Goal: Transaction & Acquisition: Book appointment/travel/reservation

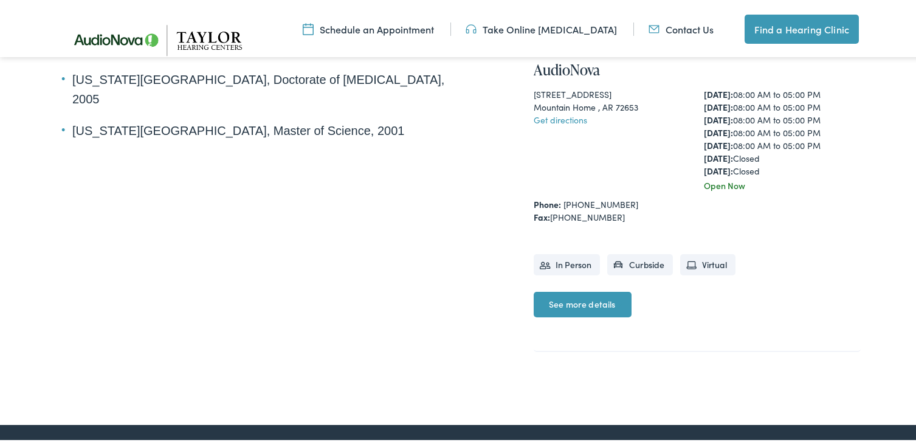
scroll to position [486, 0]
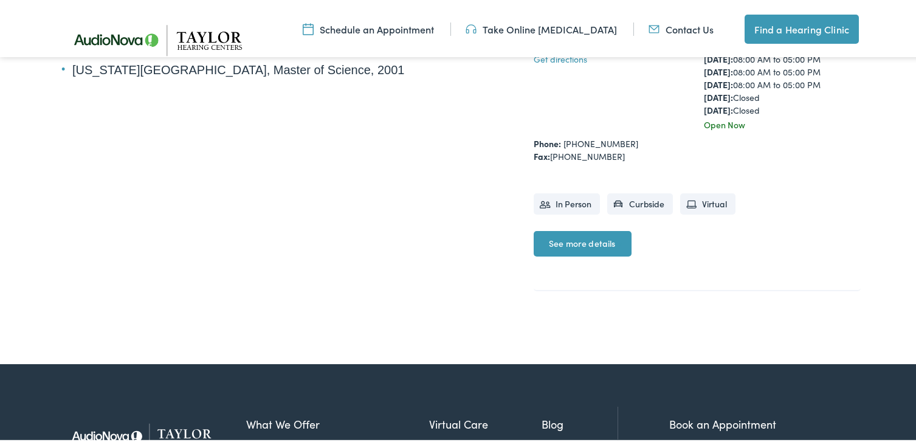
click at [582, 244] on link "See more details" at bounding box center [582, 241] width 98 height 26
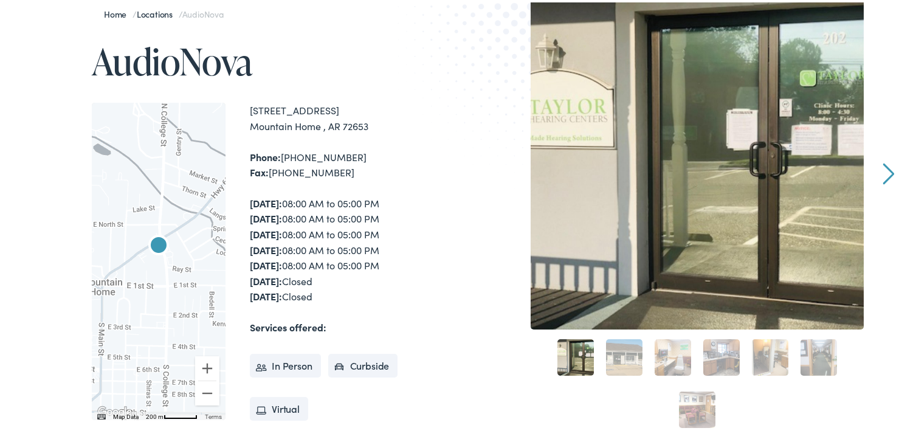
scroll to position [122, 0]
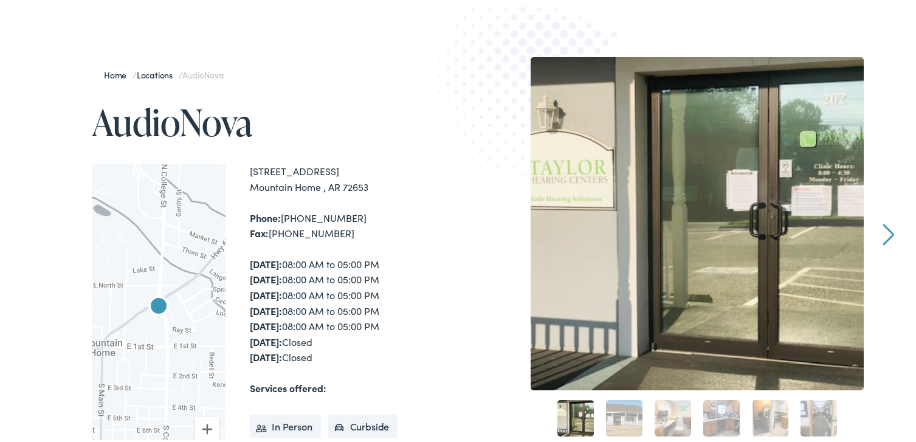
click at [888, 228] on link "Next" at bounding box center [889, 232] width 12 height 22
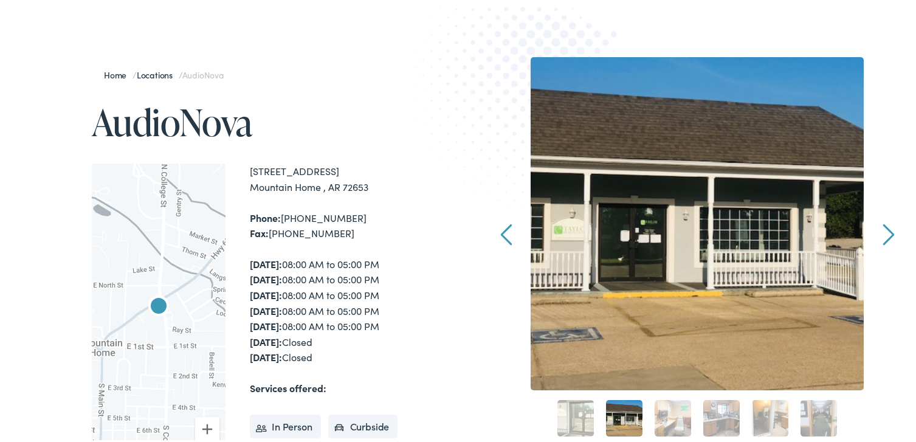
click at [888, 228] on link "Next" at bounding box center [889, 232] width 12 height 22
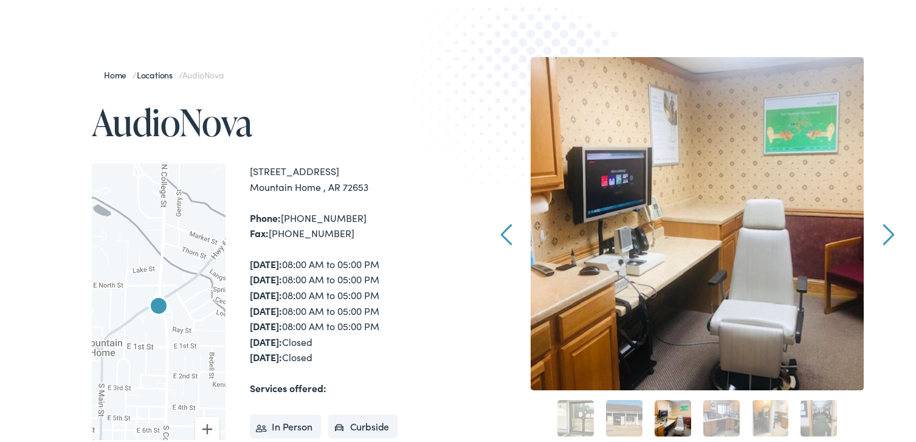
click at [888, 228] on link "Next" at bounding box center [889, 232] width 12 height 22
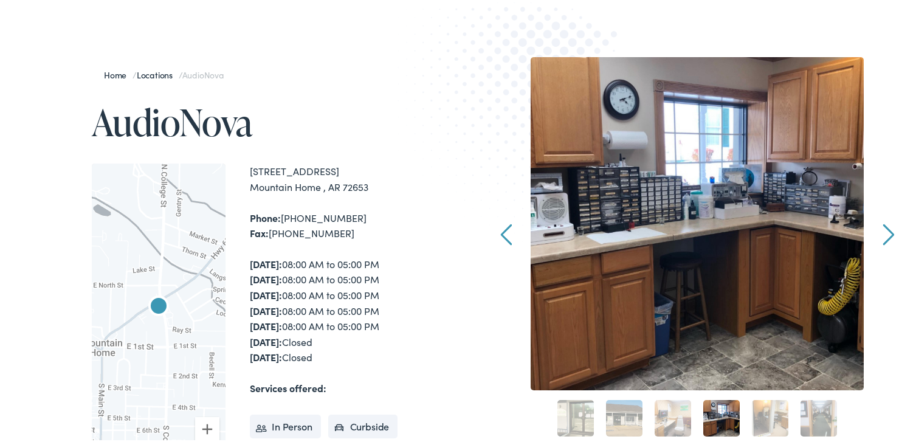
click at [888, 228] on link "Next" at bounding box center [889, 232] width 12 height 22
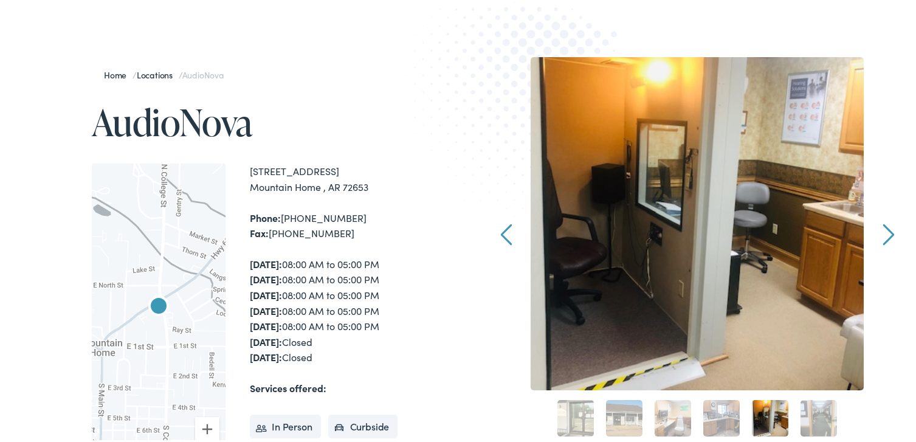
click at [888, 228] on link "Next" at bounding box center [889, 232] width 12 height 22
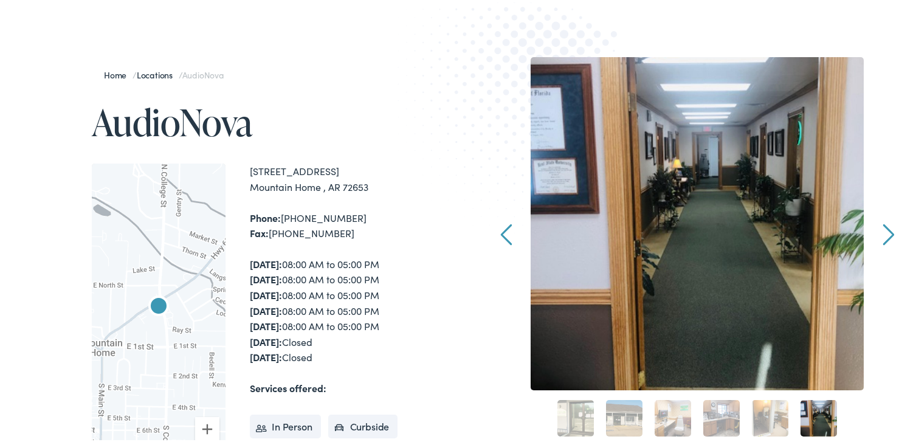
click at [888, 228] on link "Next" at bounding box center [889, 232] width 12 height 22
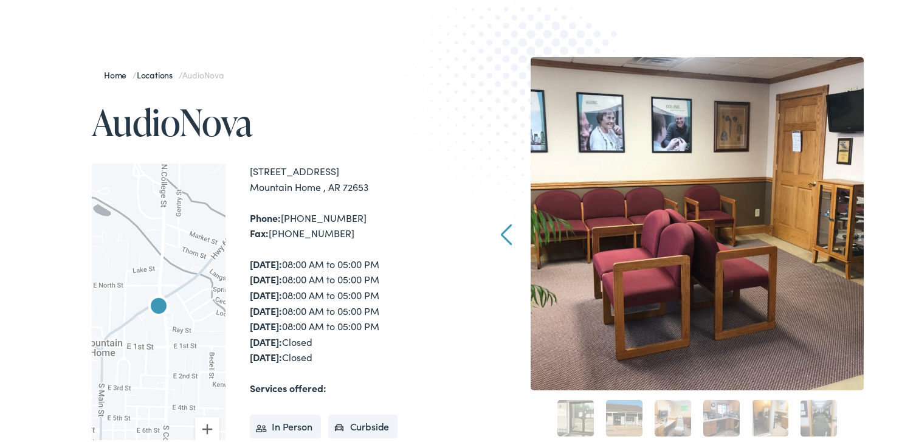
click at [888, 228] on div "Home / Locations / AudioNova AudioNova ← Move left → Move right ↑ Move up ↓ Mov…" at bounding box center [462, 380] width 925 height 772
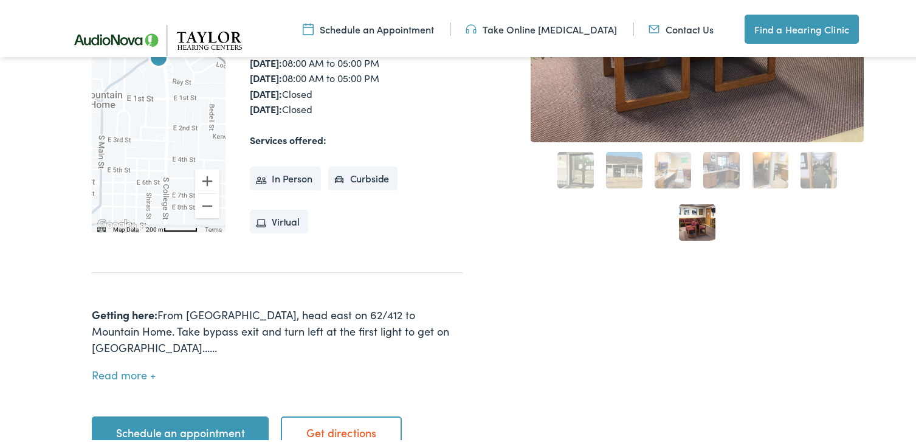
scroll to position [486, 0]
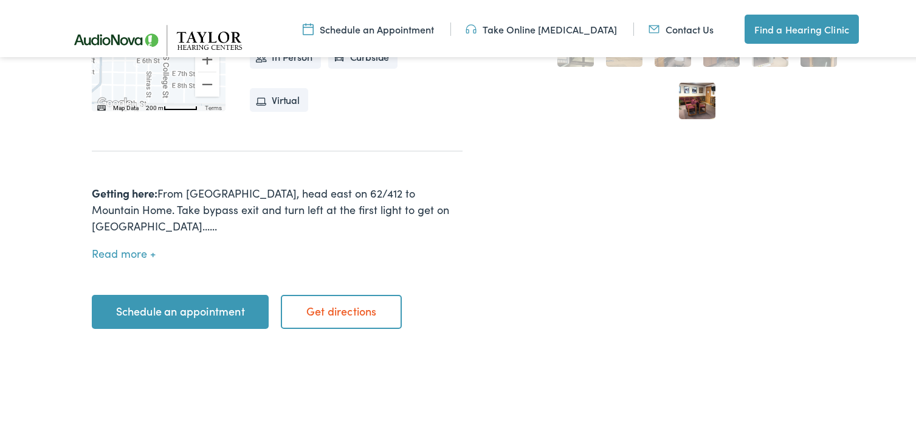
click at [185, 292] on link "Schedule an appointment" at bounding box center [180, 309] width 177 height 34
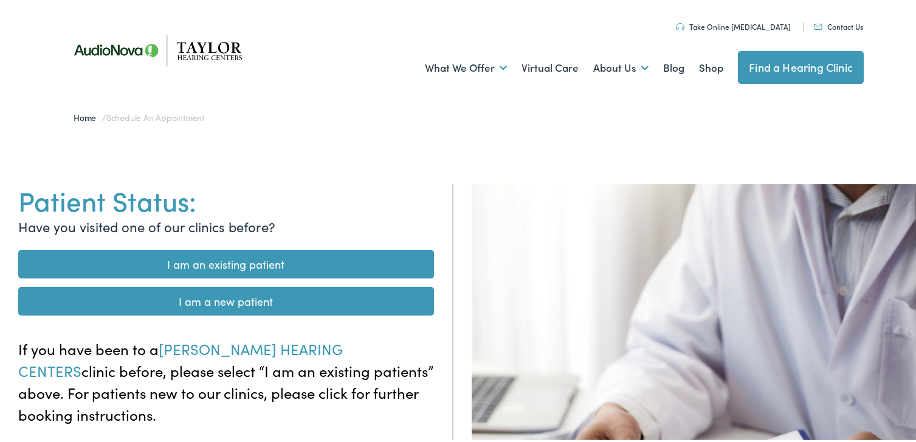
click at [319, 302] on link "I am a new patient" at bounding box center [226, 298] width 416 height 29
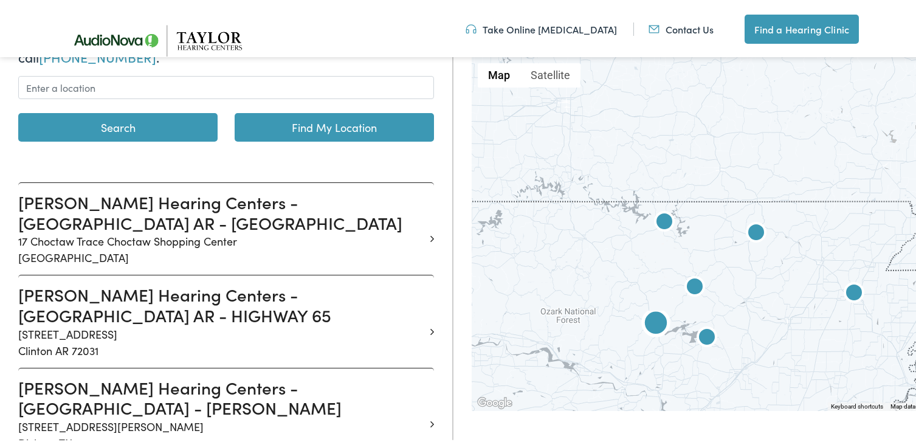
scroll to position [182, 0]
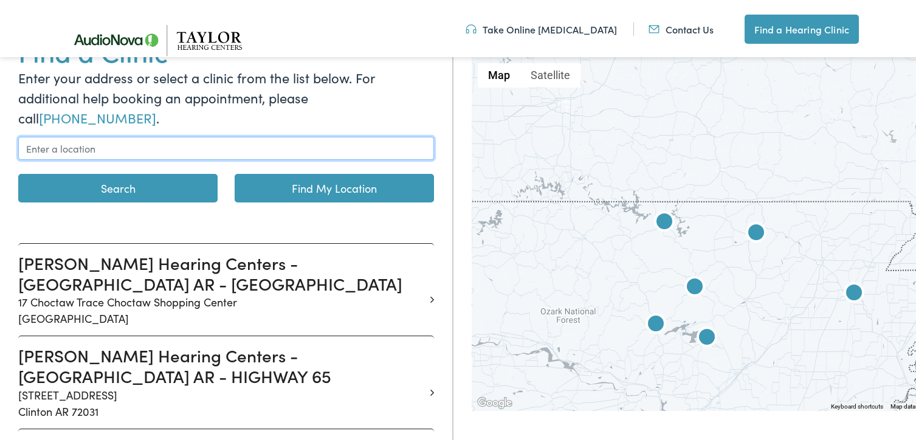
click at [97, 134] on input "text" at bounding box center [226, 145] width 416 height 23
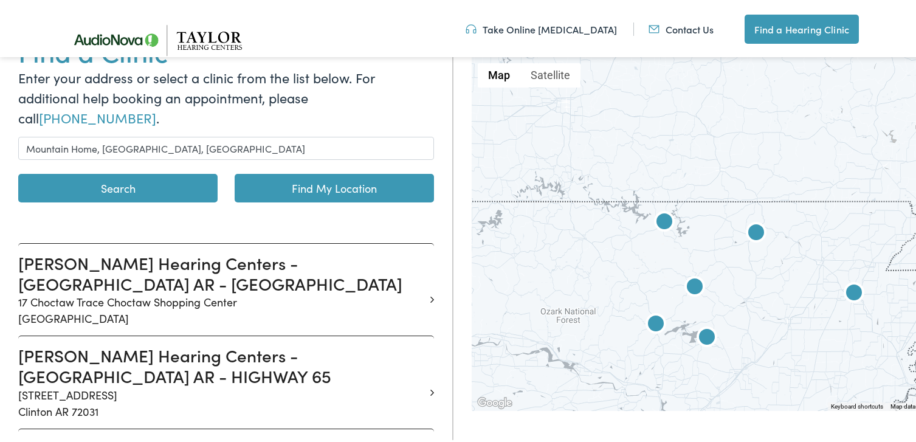
click at [331, 171] on link "Find My Location" at bounding box center [334, 185] width 199 height 29
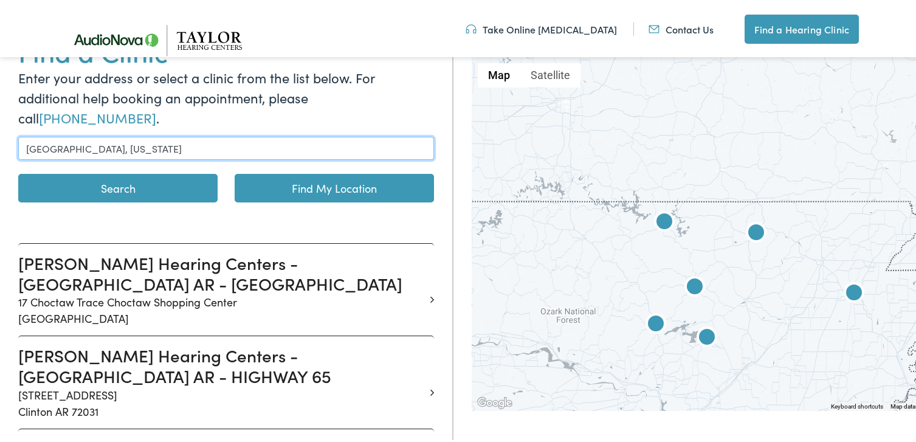
click at [143, 134] on input "Jefferson City, Missouri" at bounding box center [226, 145] width 416 height 23
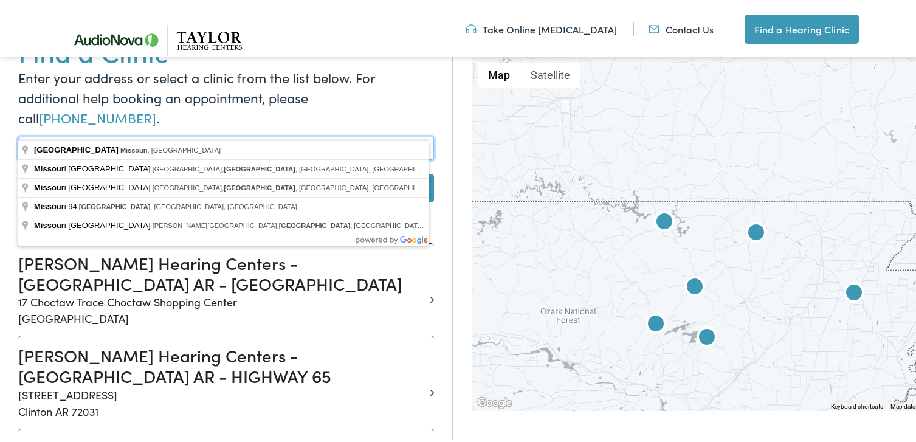
type input "J"
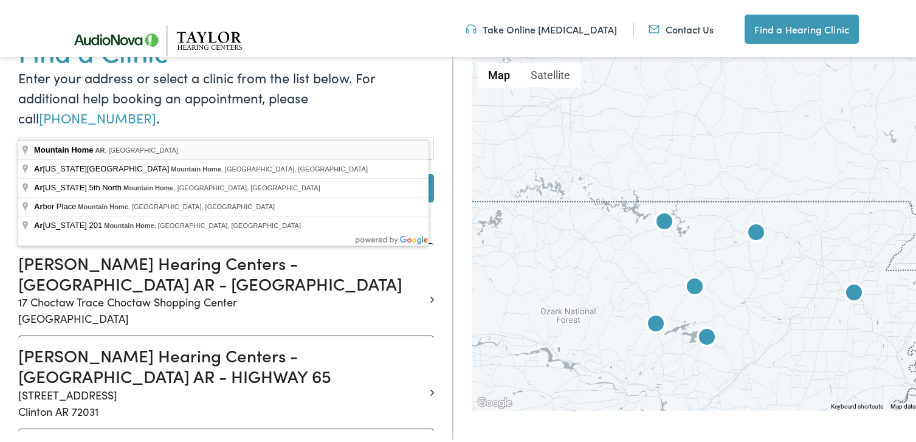
type input "Mountain Home, AR, USA"
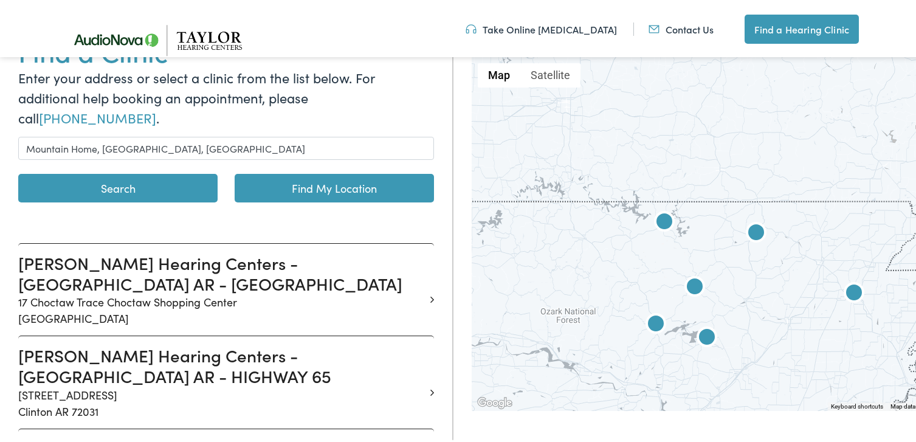
click at [69, 171] on button "Search" at bounding box center [117, 185] width 199 height 29
click at [108, 171] on button "Search" at bounding box center [117, 185] width 199 height 29
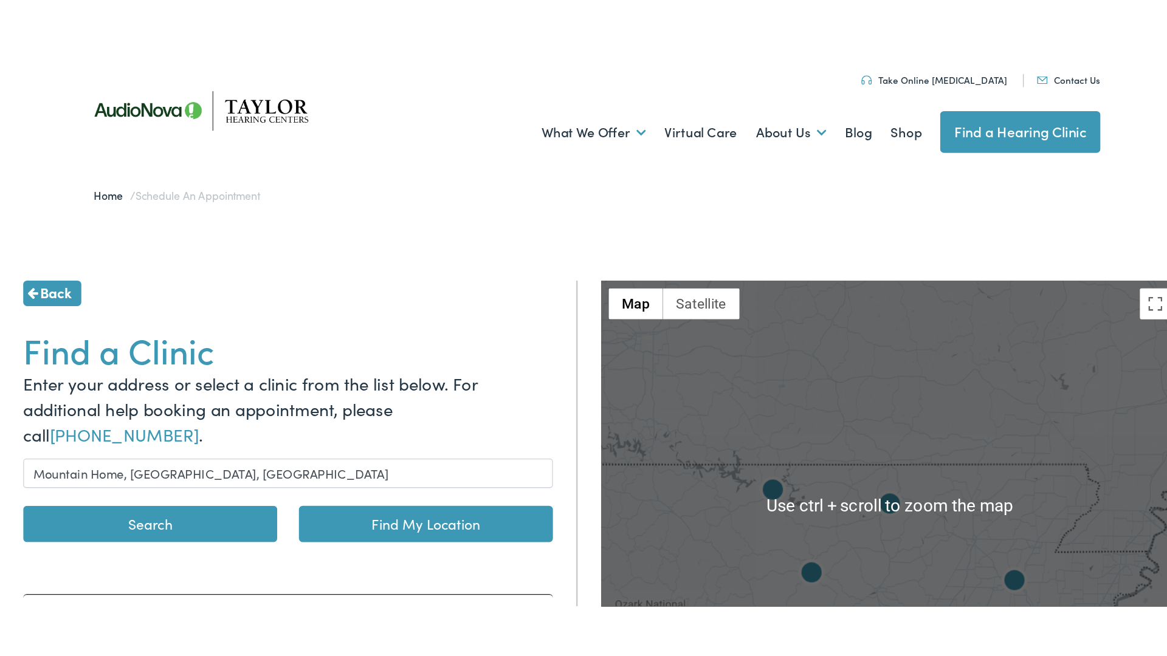
scroll to position [122, 0]
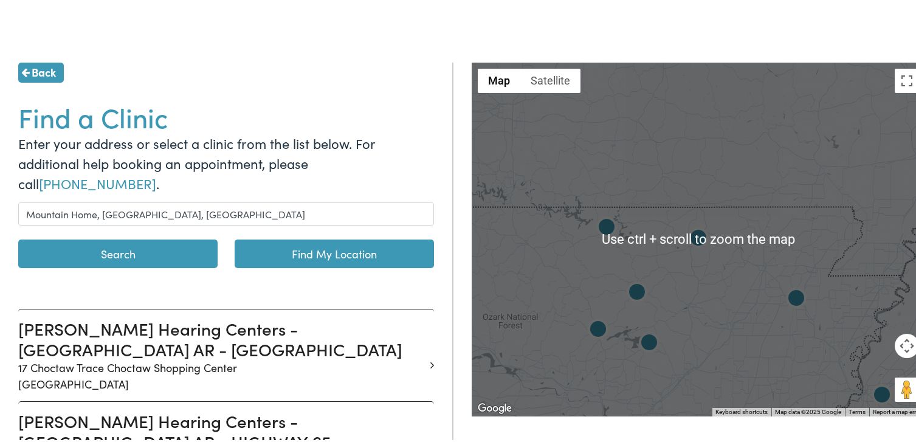
click at [755, 193] on div at bounding box center [697, 237] width 453 height 354
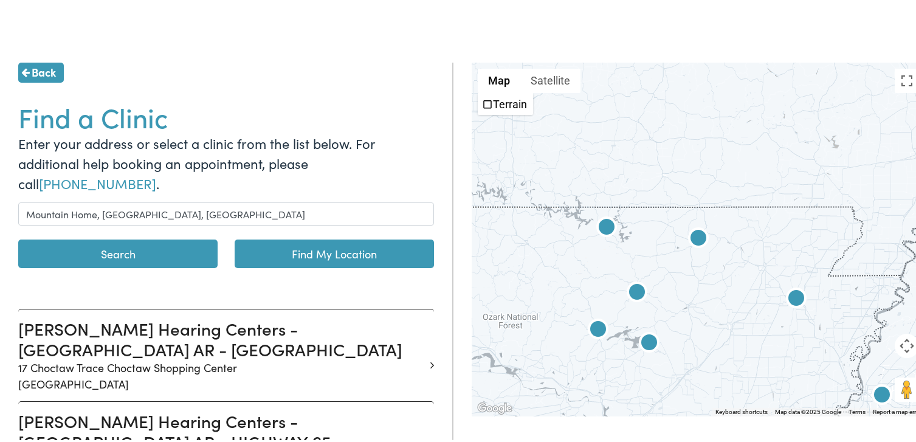
click at [684, 211] on div at bounding box center [697, 237] width 453 height 354
click at [900, 77] on button "Toggle fullscreen view" at bounding box center [906, 78] width 24 height 24
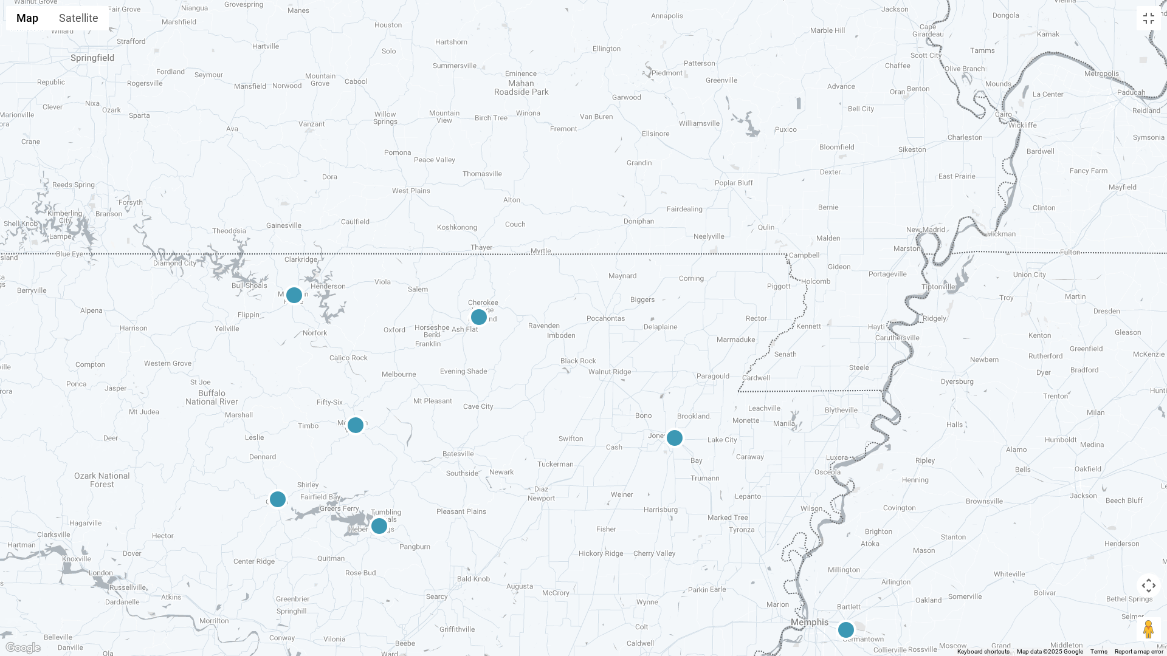
click at [293, 292] on img at bounding box center [293, 297] width 29 height 29
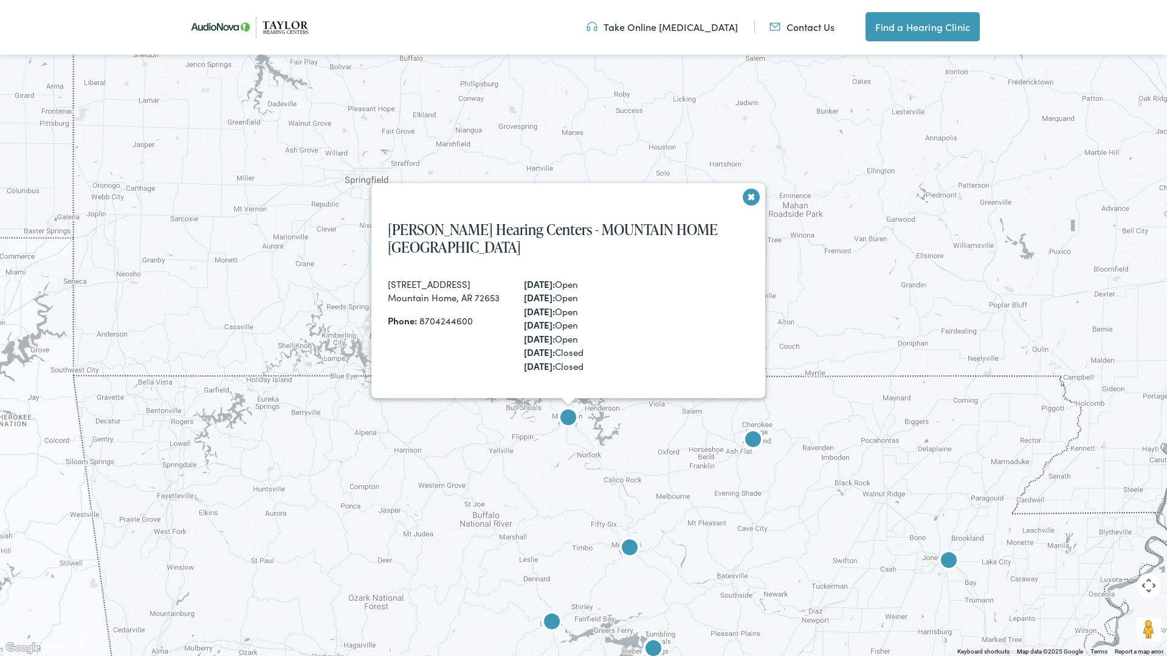
scroll to position [1007, 0]
click at [752, 188] on button "Close" at bounding box center [747, 200] width 29 height 29
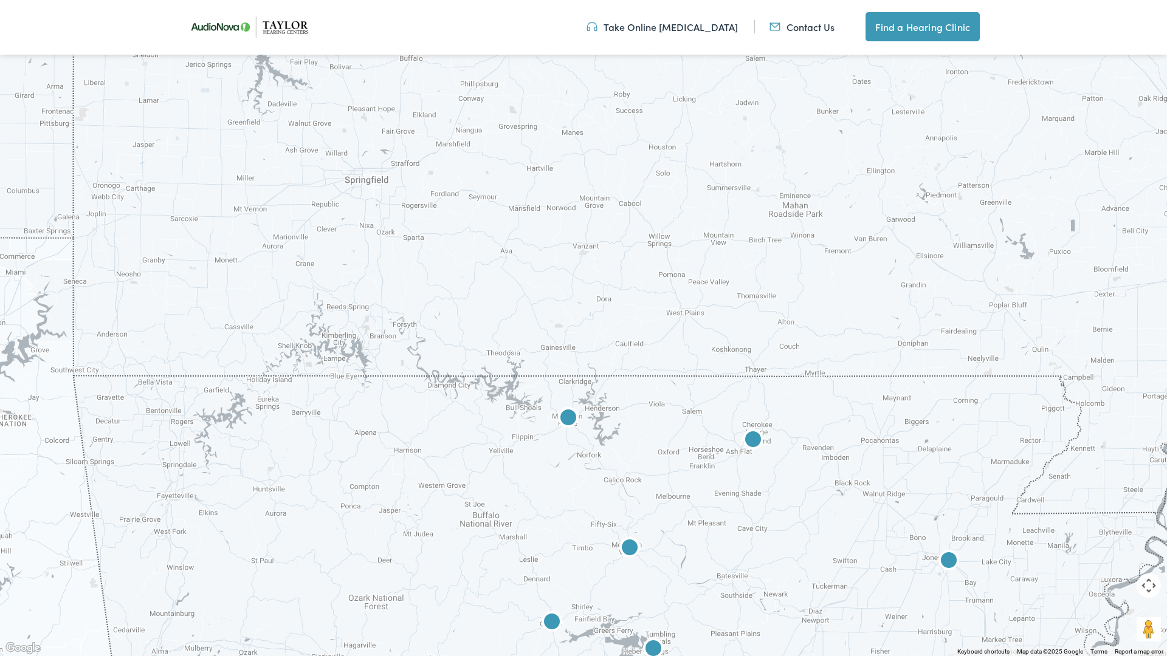
click at [572, 416] on img at bounding box center [568, 419] width 29 height 29
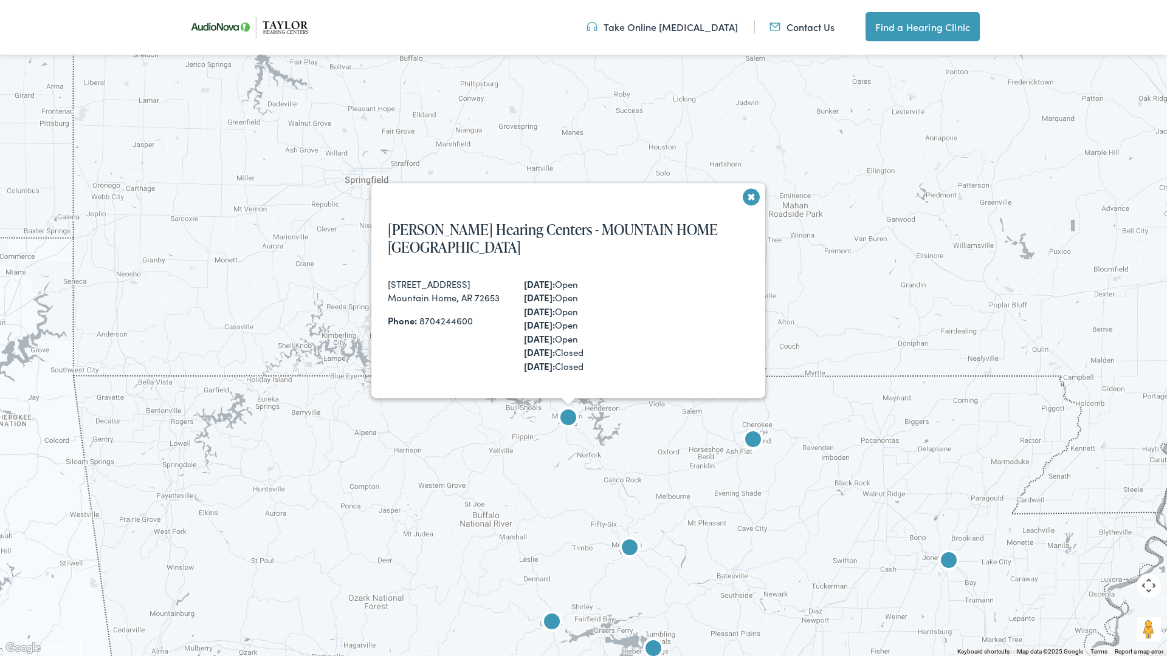
click at [571, 417] on img at bounding box center [568, 419] width 29 height 29
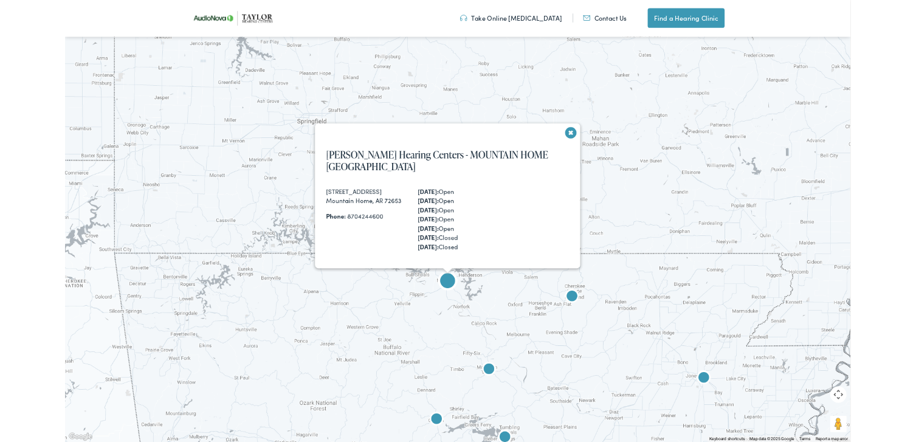
scroll to position [1002, 0]
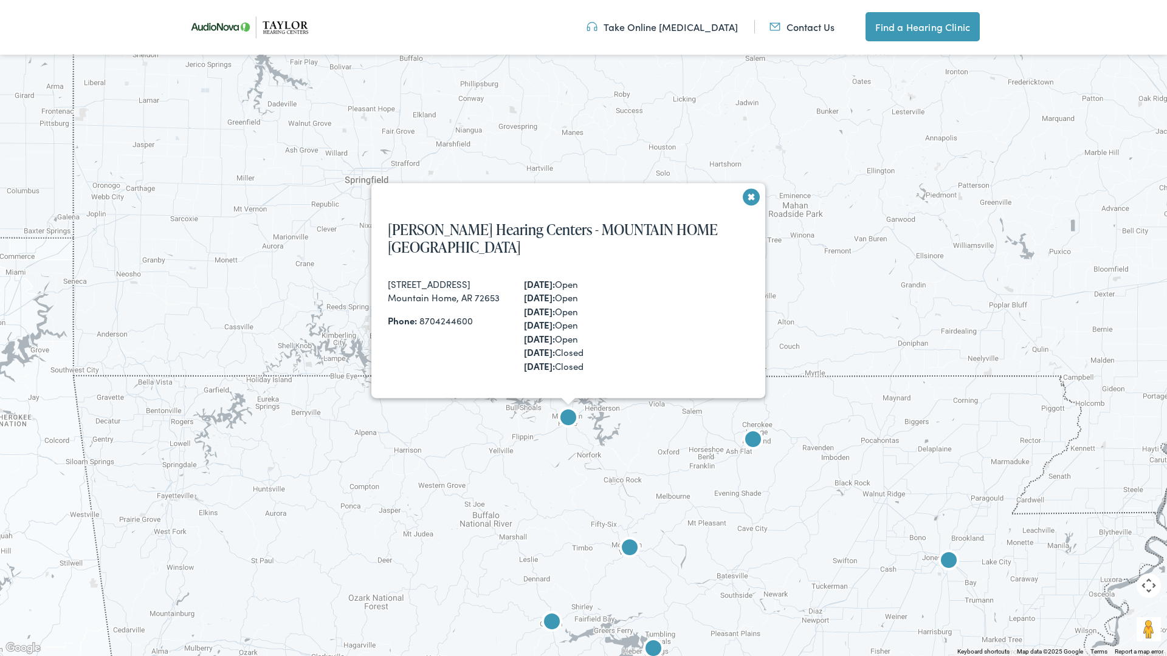
click at [915, 21] on button "Toggle fullscreen view" at bounding box center [1148, 18] width 24 height 24
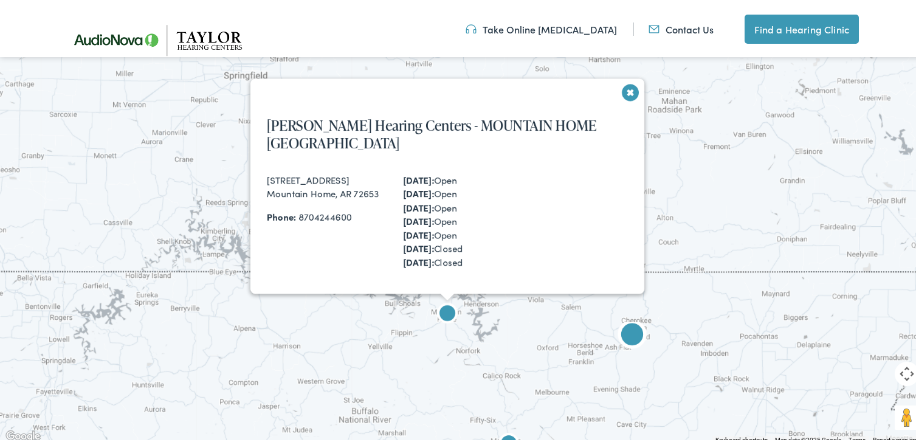
scroll to position [30, 0]
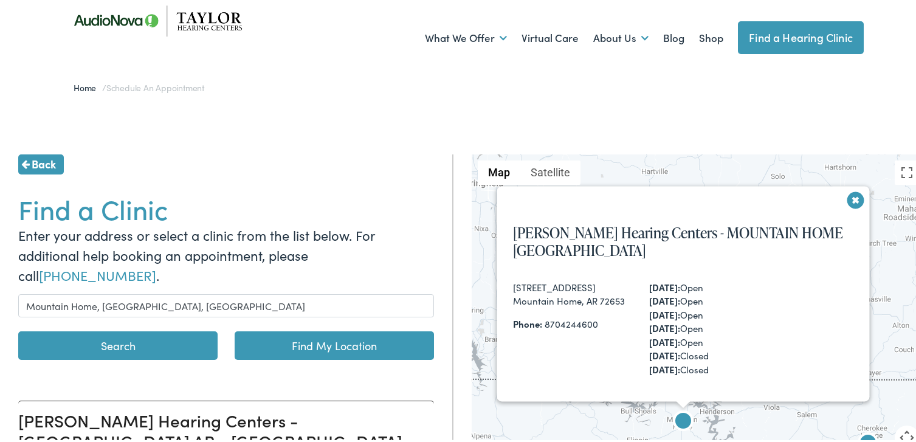
click at [38, 161] on span "Back" at bounding box center [44, 161] width 24 height 16
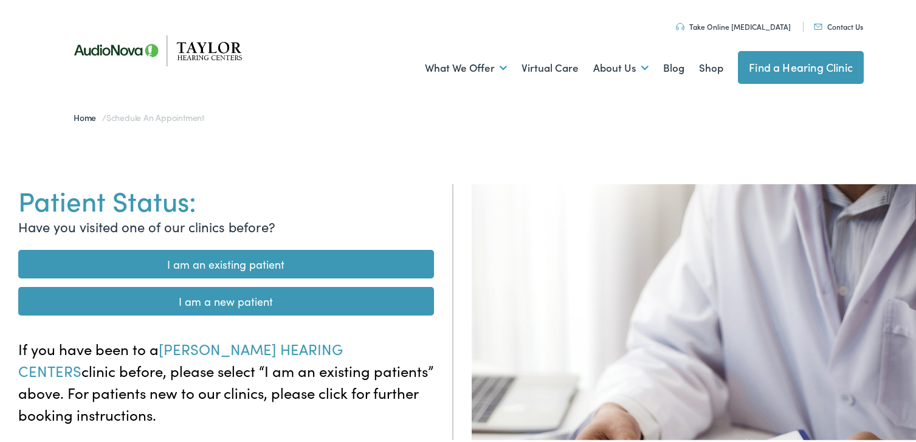
click at [250, 302] on link "I am a new patient" at bounding box center [226, 298] width 416 height 29
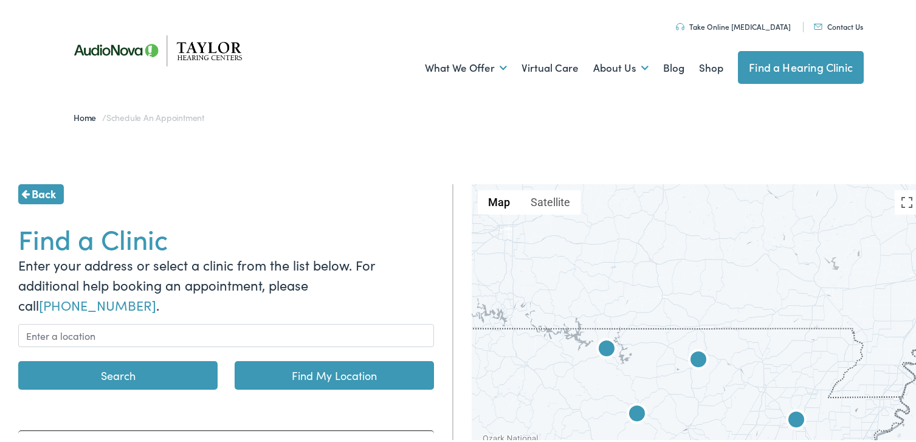
scroll to position [61, 0]
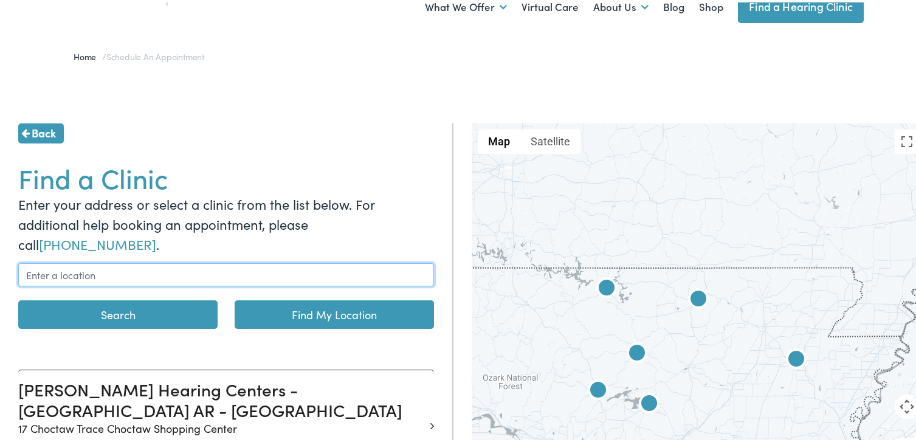
click at [144, 261] on input "text" at bounding box center [226, 272] width 416 height 23
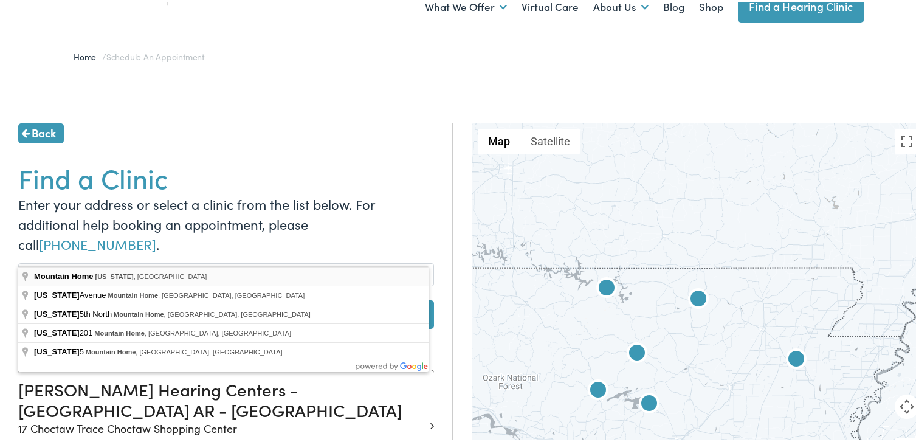
type input "Mountain Home, Arkansas, USA"
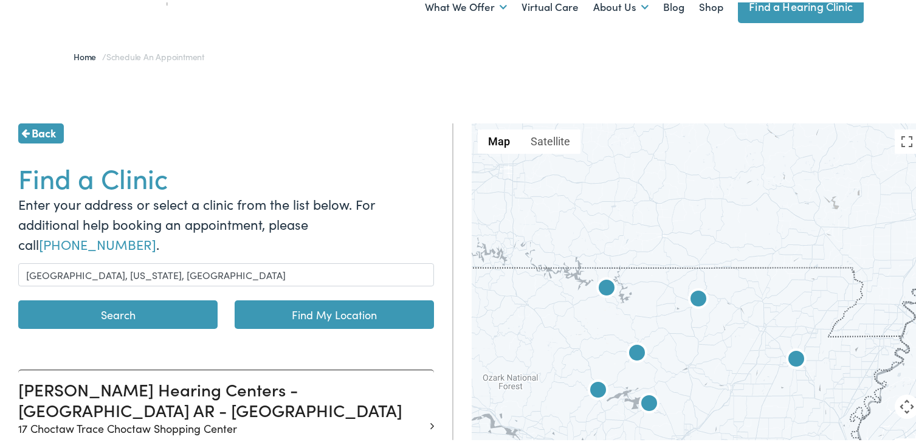
click at [108, 298] on button "Search" at bounding box center [117, 312] width 199 height 29
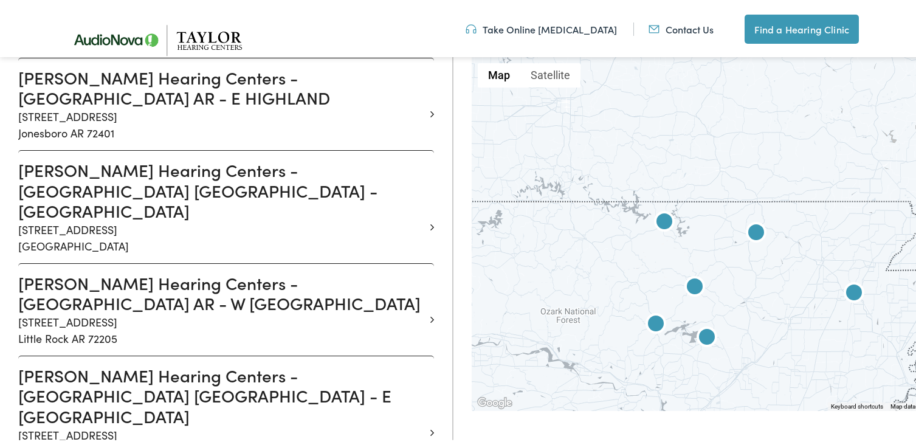
scroll to position [1033, 0]
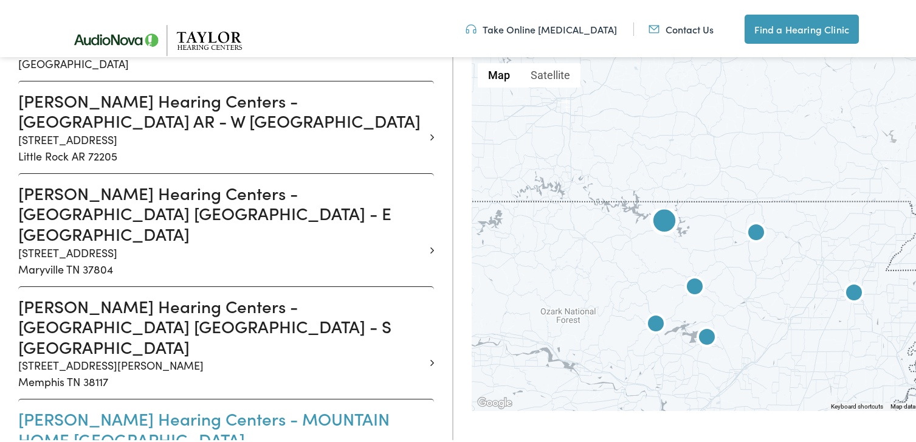
click at [84, 406] on h3 "Taylor Hearing Centers - MOUNTAIN HOME AR - N COLLEGE" at bounding box center [221, 426] width 406 height 41
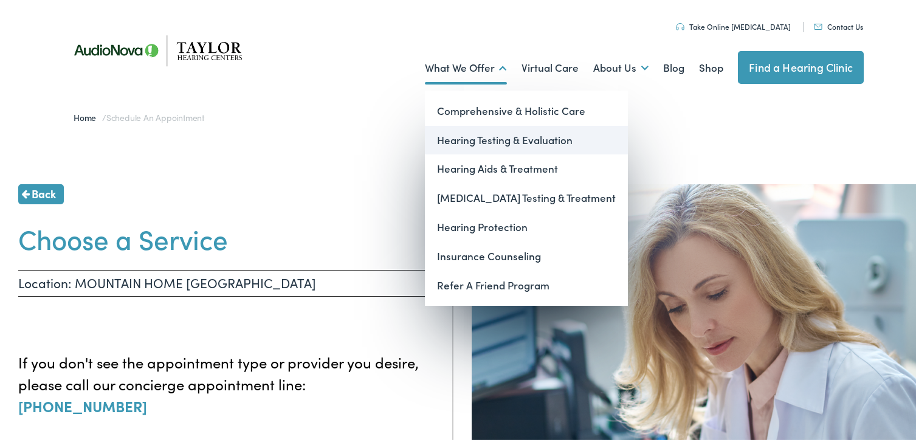
click at [513, 135] on link "Hearing Testing & Evaluation" at bounding box center [526, 137] width 203 height 29
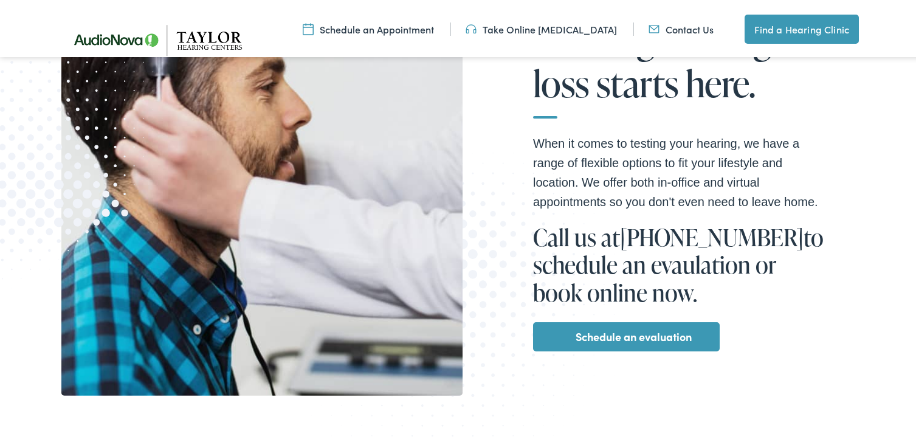
scroll to position [243, 0]
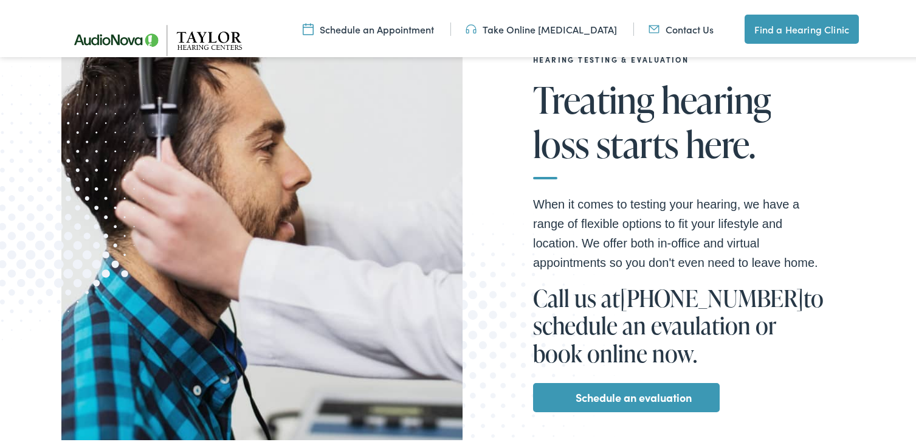
click at [618, 395] on link "Schedule an evaluation" at bounding box center [633, 394] width 116 height 19
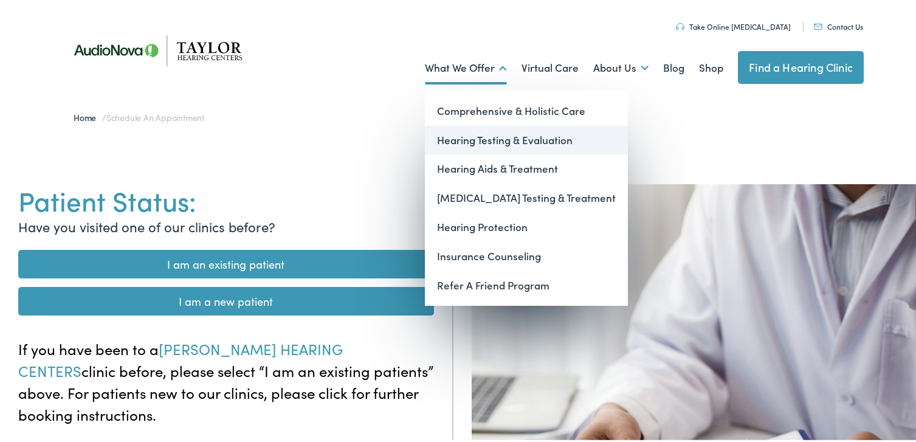
click at [472, 137] on link "Hearing Testing & Evaluation" at bounding box center [526, 137] width 203 height 29
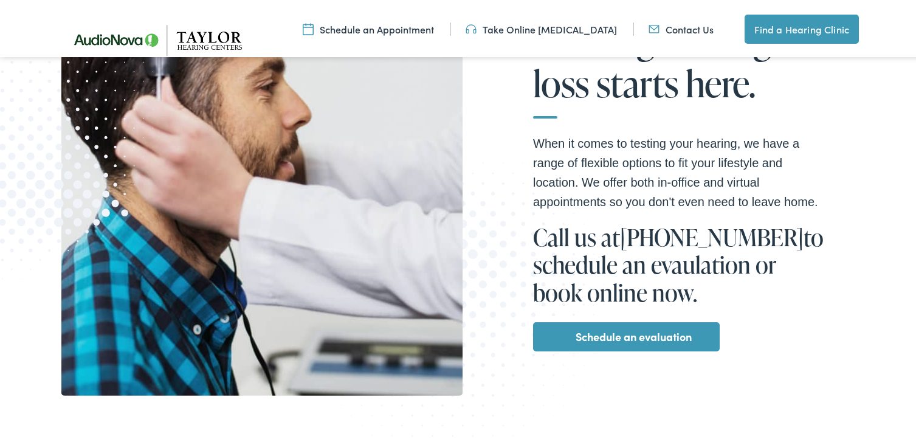
scroll to position [365, 0]
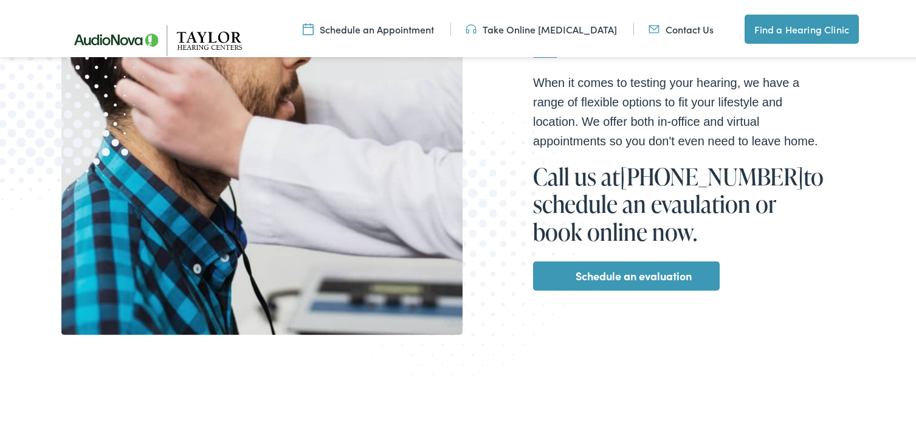
click at [595, 272] on link "Schedule an evaluation" at bounding box center [633, 273] width 116 height 19
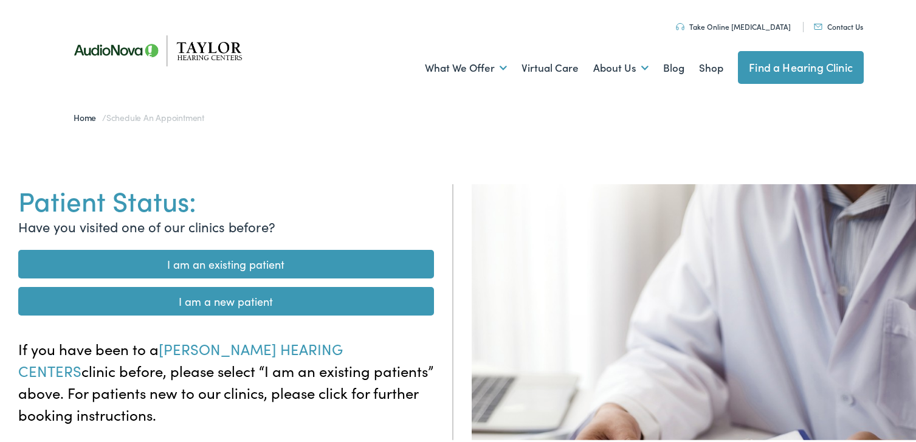
click at [225, 300] on link "I am a new patient" at bounding box center [226, 298] width 416 height 29
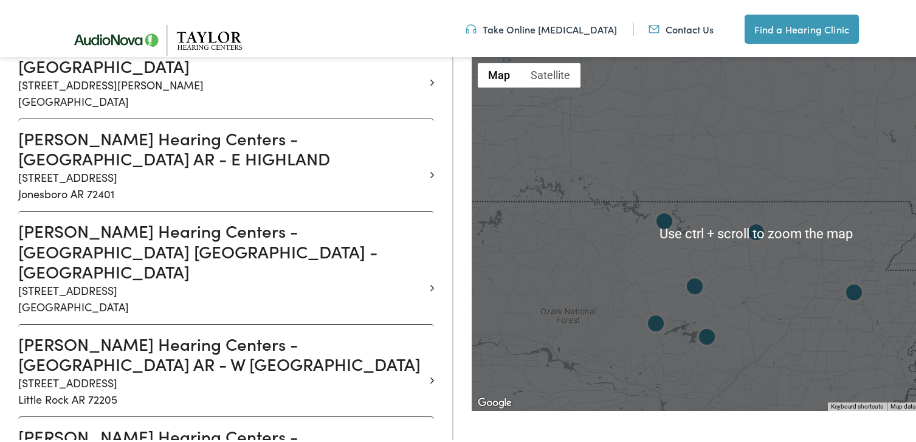
scroll to position [1033, 0]
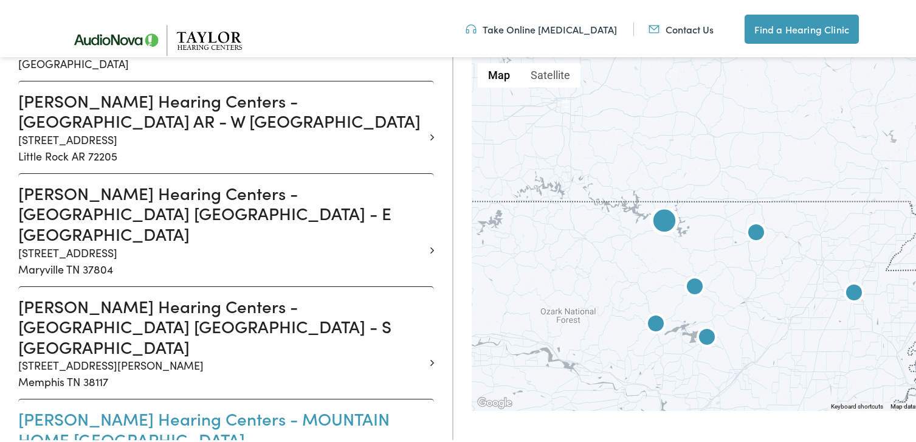
click at [175, 406] on h3 "Taylor Hearing Centers - MOUNTAIN HOME AR - N COLLEGE" at bounding box center [221, 426] width 406 height 41
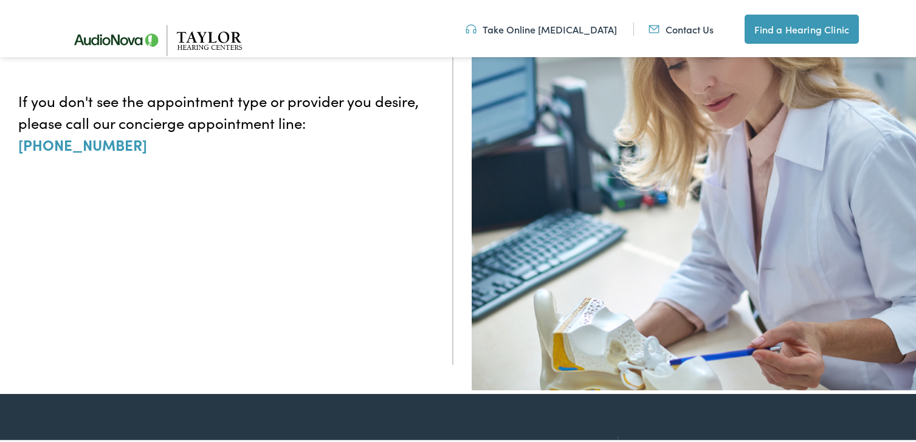
scroll to position [74, 0]
